Goal: Task Accomplishment & Management: Use online tool/utility

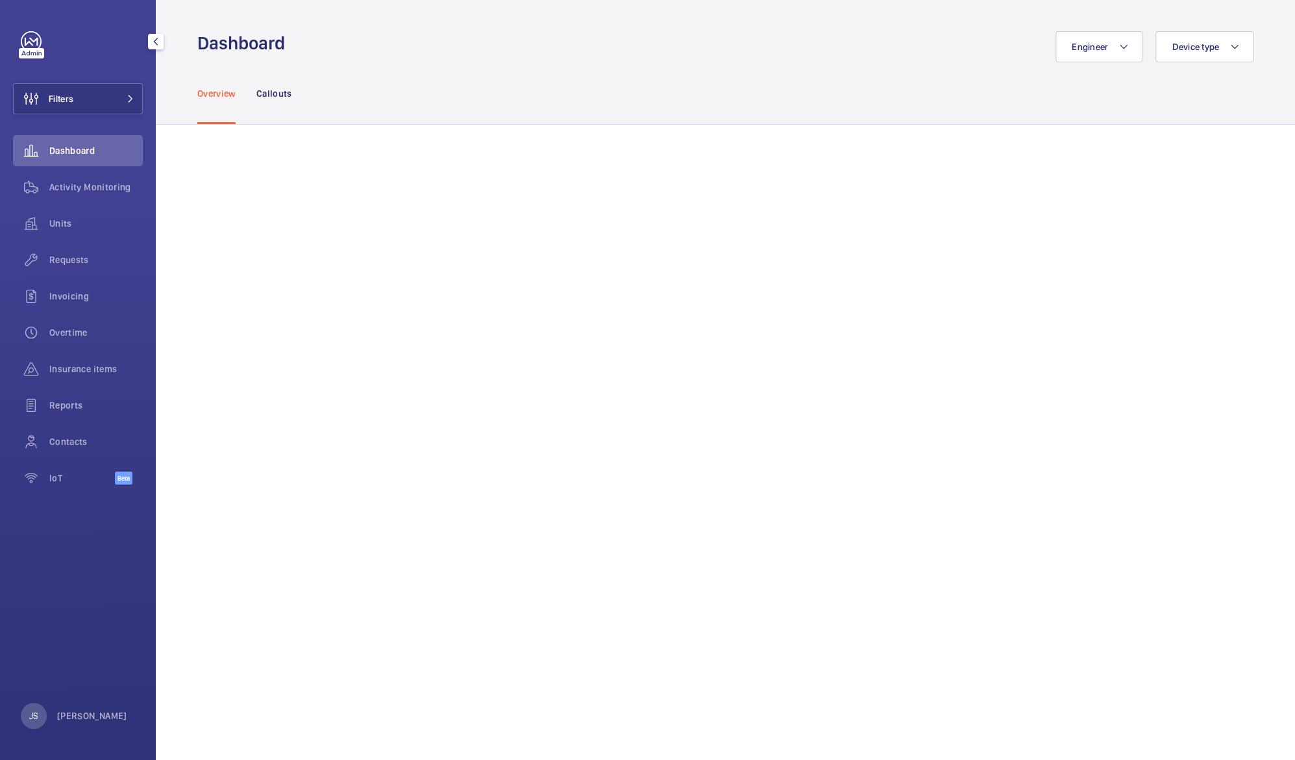
click at [86, 99] on button "Filters" at bounding box center [78, 98] width 130 height 31
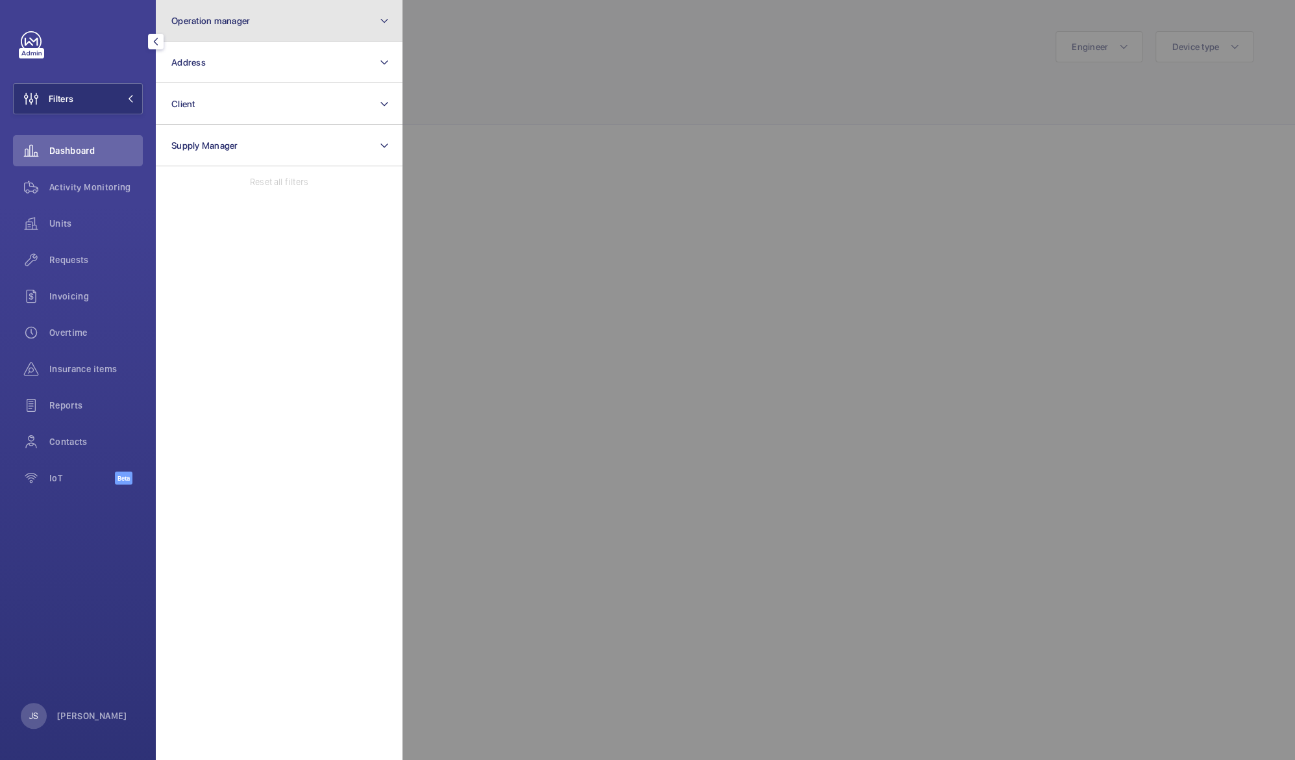
click at [199, 19] on span "Operation manager" at bounding box center [210, 21] width 79 height 10
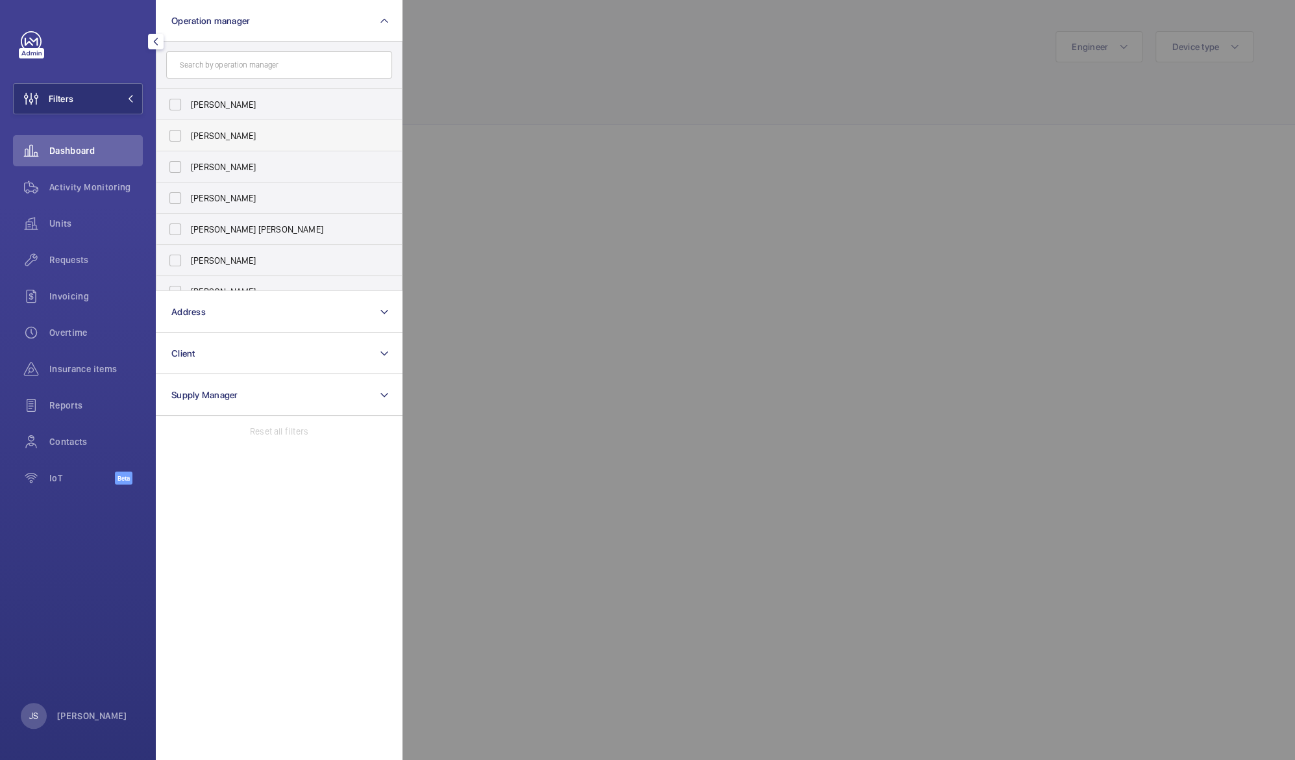
click at [203, 132] on span "[PERSON_NAME]" at bounding box center [280, 135] width 179 height 13
click at [188, 132] on input "[PERSON_NAME]" at bounding box center [175, 136] width 26 height 26
checkbox input "true"
click at [485, 108] on div at bounding box center [1050, 380] width 1295 height 760
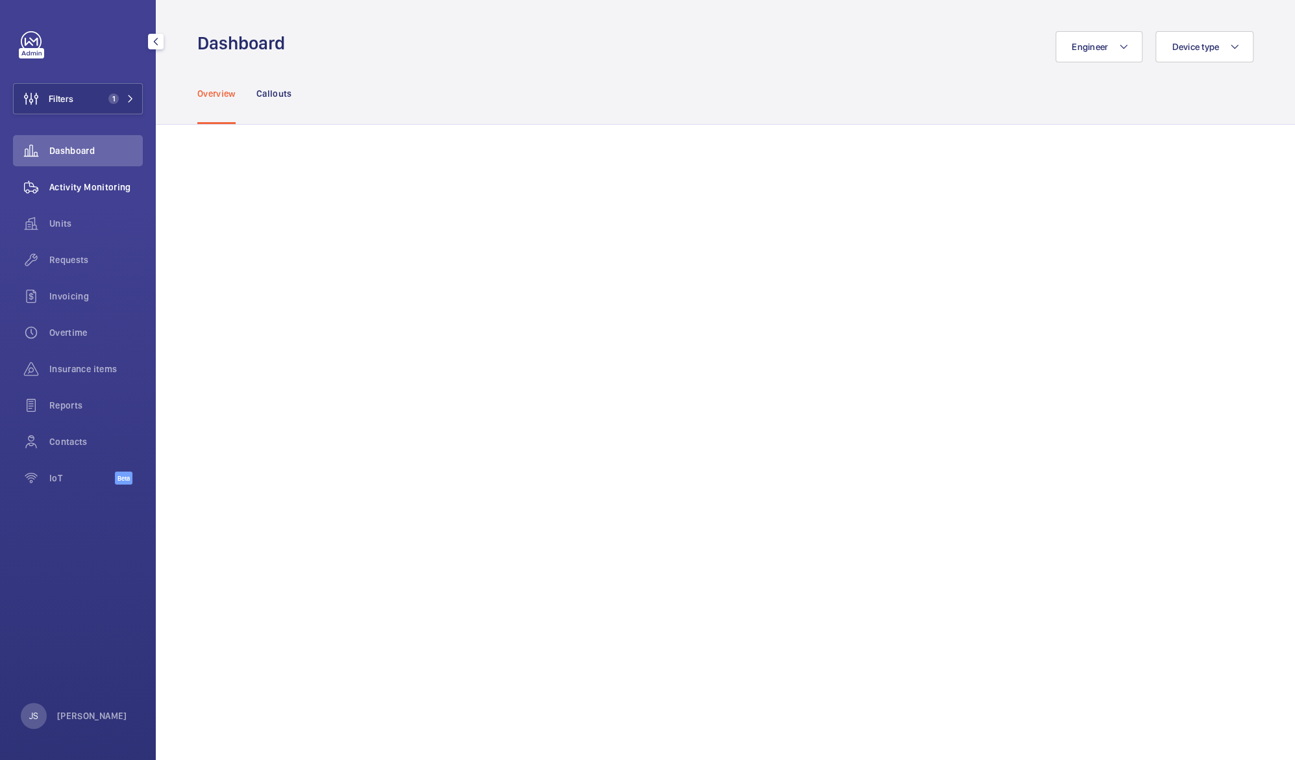
click at [85, 188] on span "Activity Monitoring" at bounding box center [95, 186] width 93 height 13
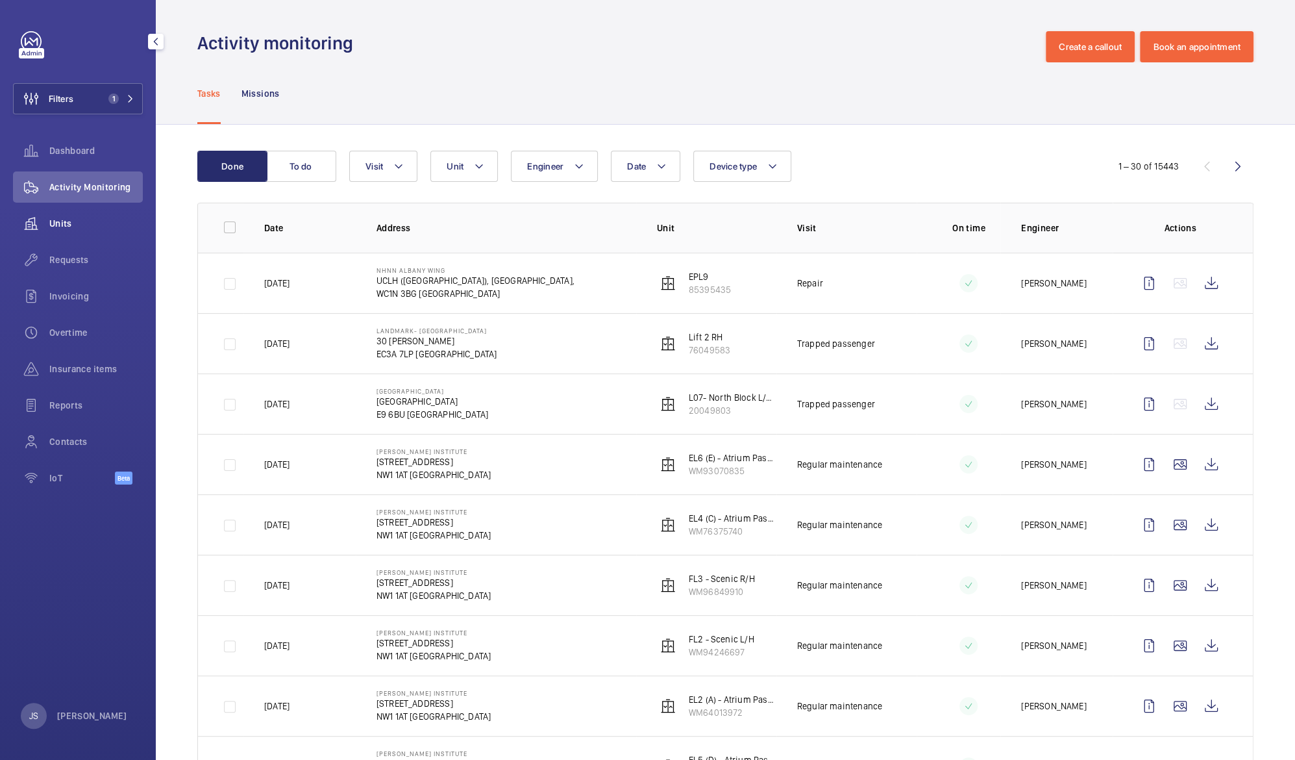
click at [65, 225] on span "Units" at bounding box center [95, 223] width 93 height 13
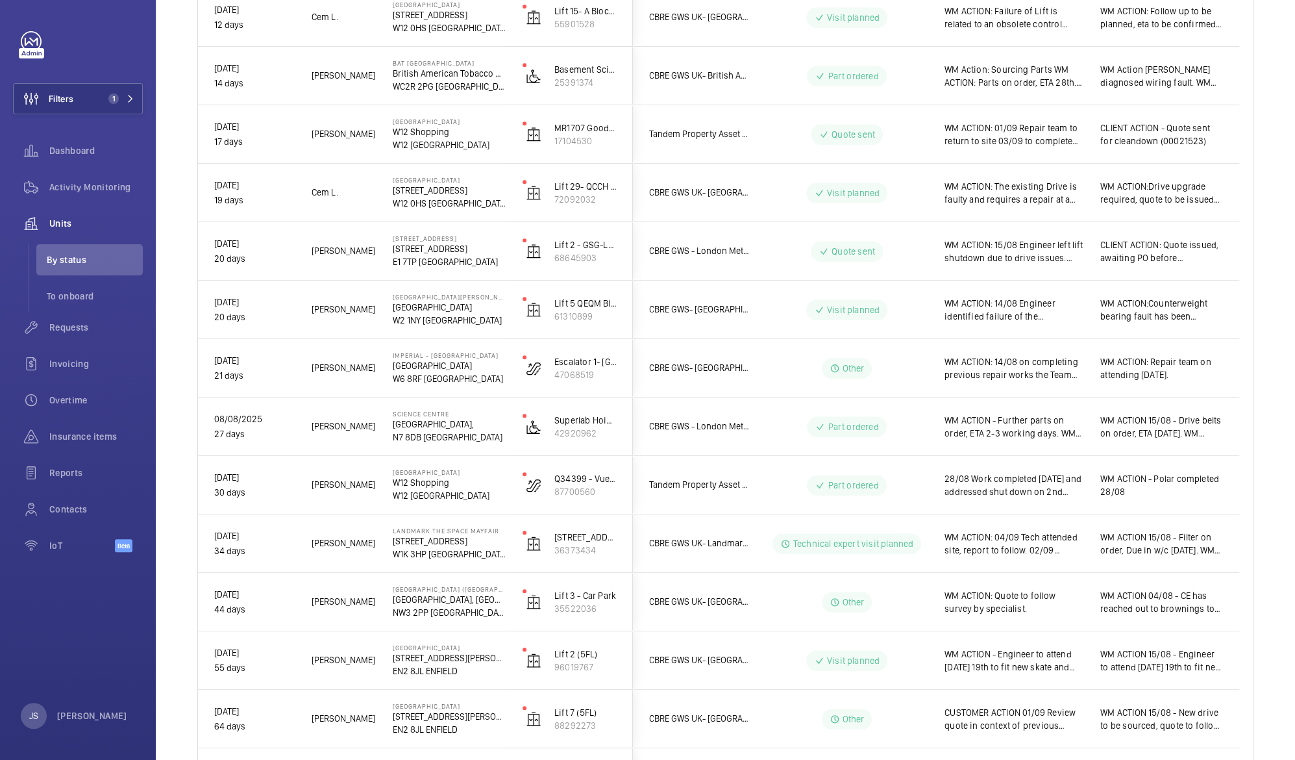
scroll to position [652, 0]
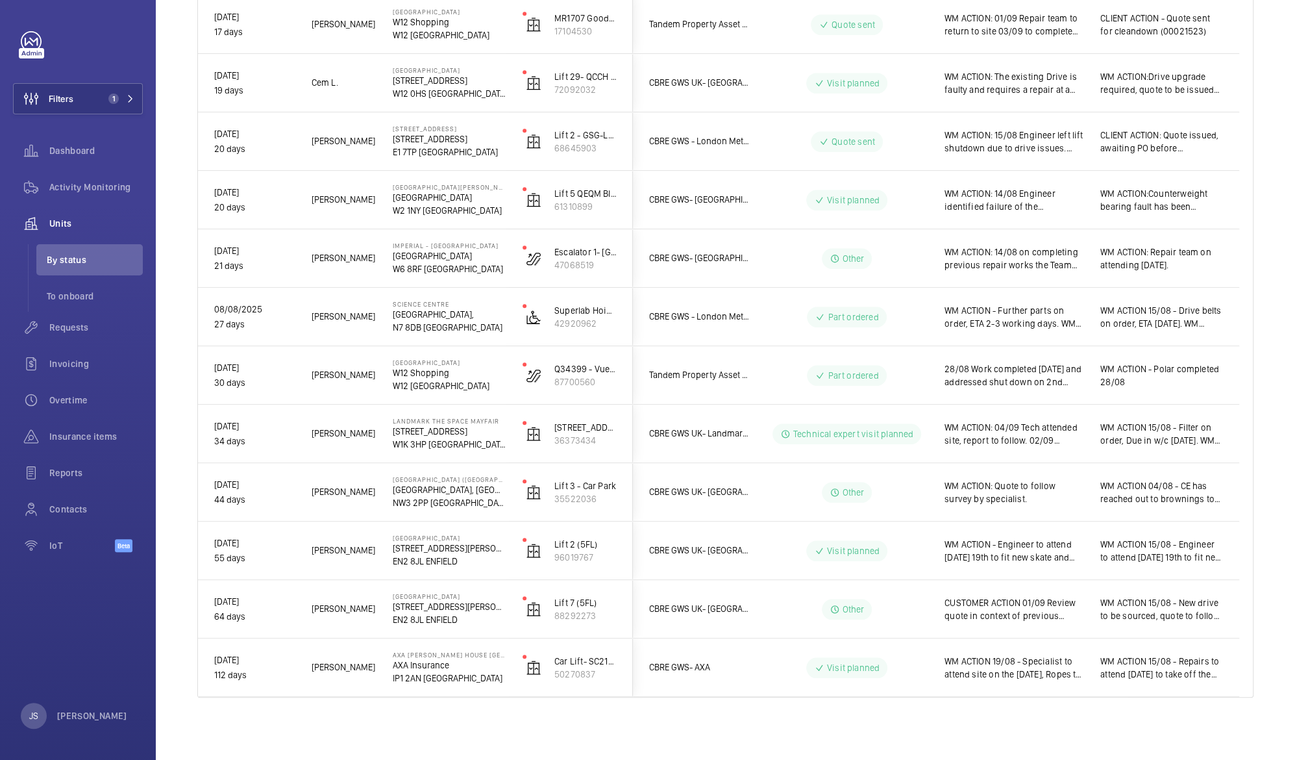
click at [410, 447] on p "W1K 3HP [GEOGRAPHIC_DATA]" at bounding box center [449, 444] width 113 height 13
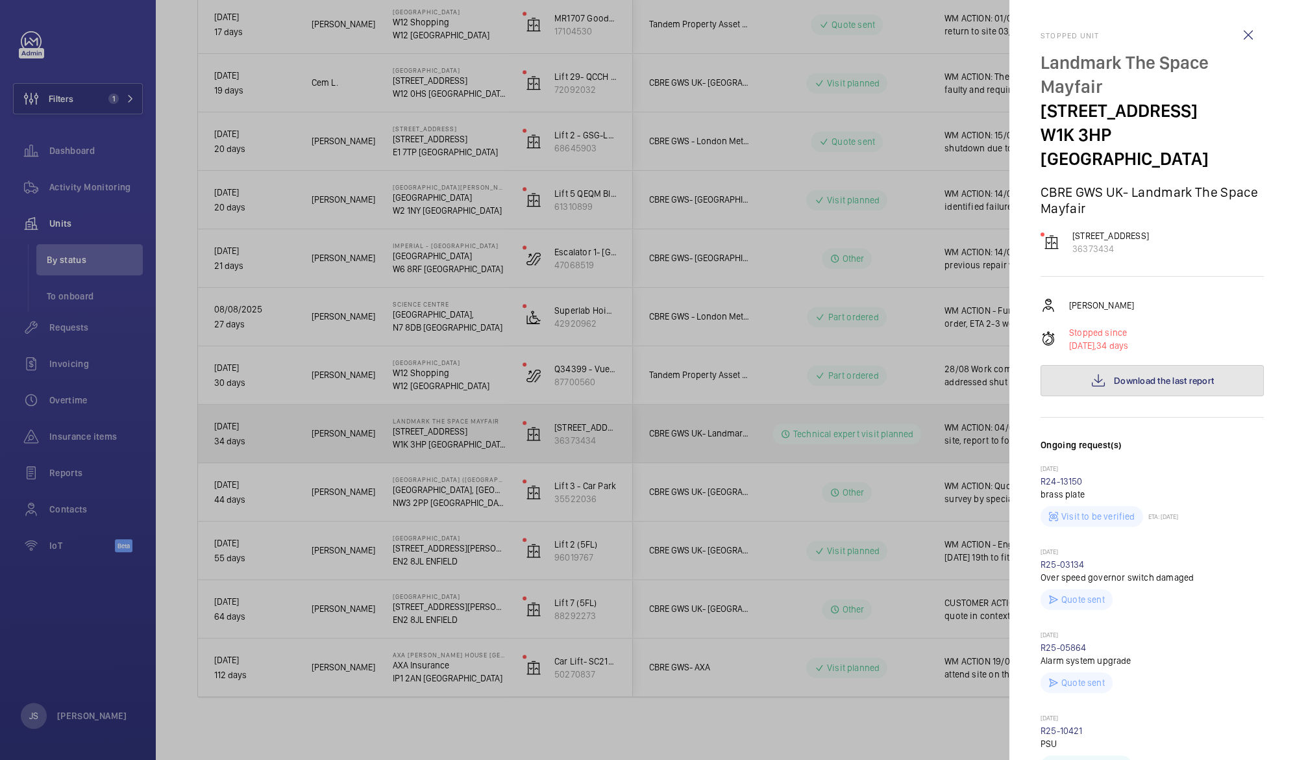
click at [1124, 375] on span "Download the last report" at bounding box center [1164, 380] width 100 height 10
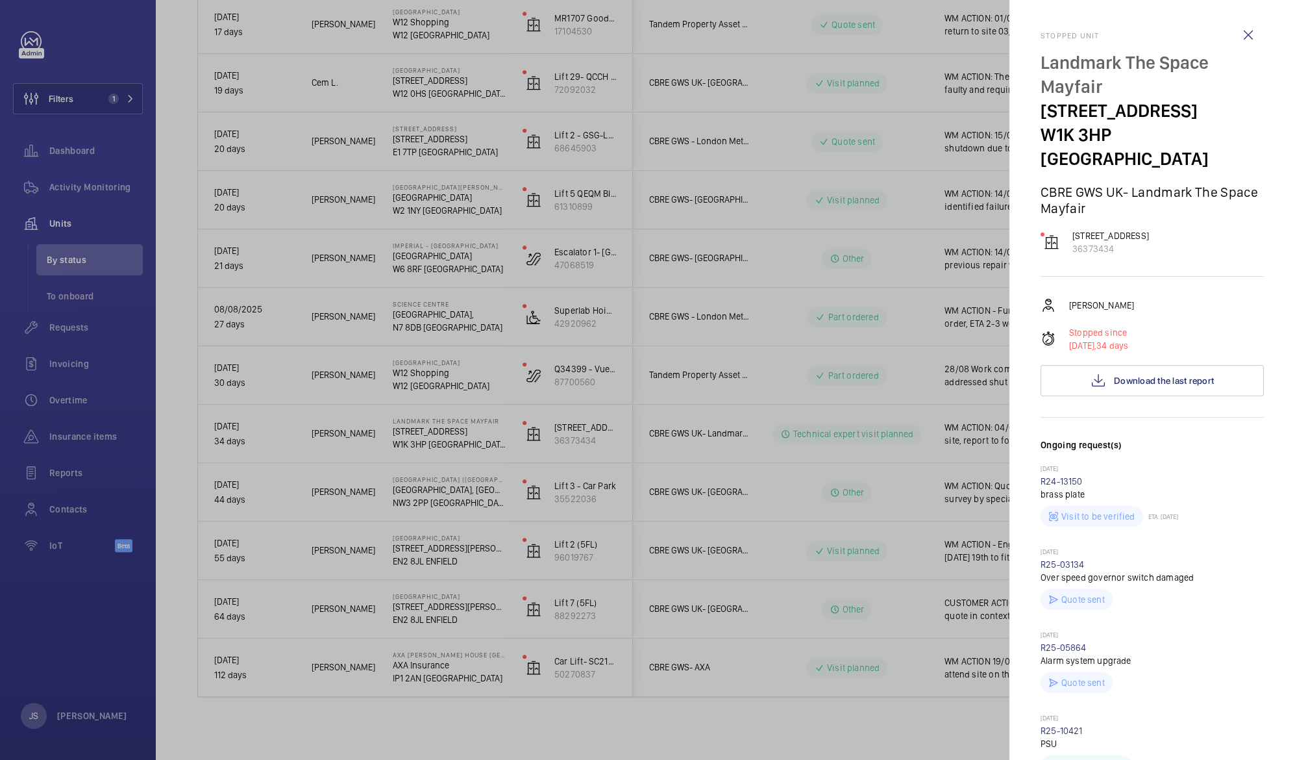
click at [460, 169] on div at bounding box center [647, 380] width 1295 height 760
